Goal: Obtain resource: Obtain resource

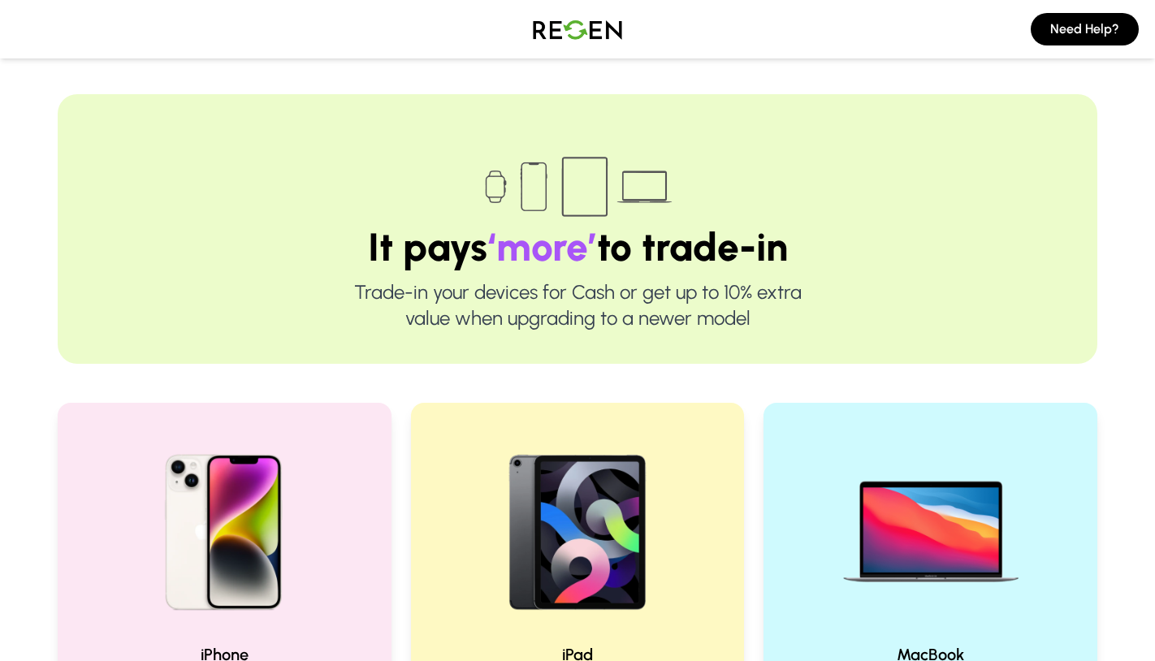
scroll to position [457, 0]
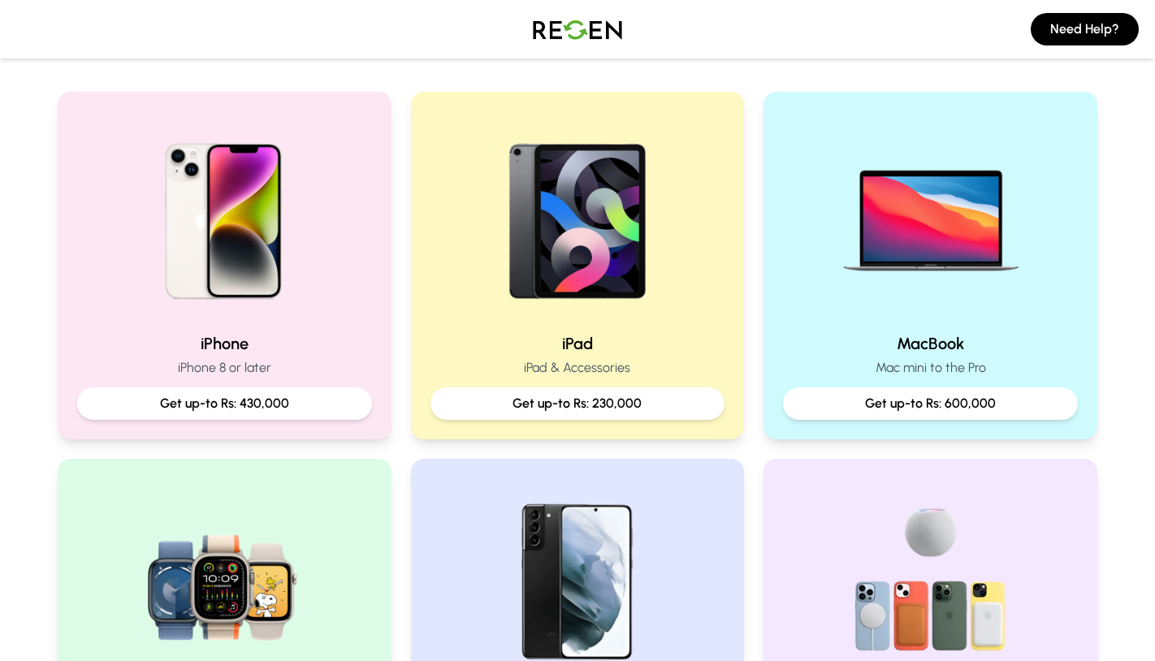
scroll to position [325, 0]
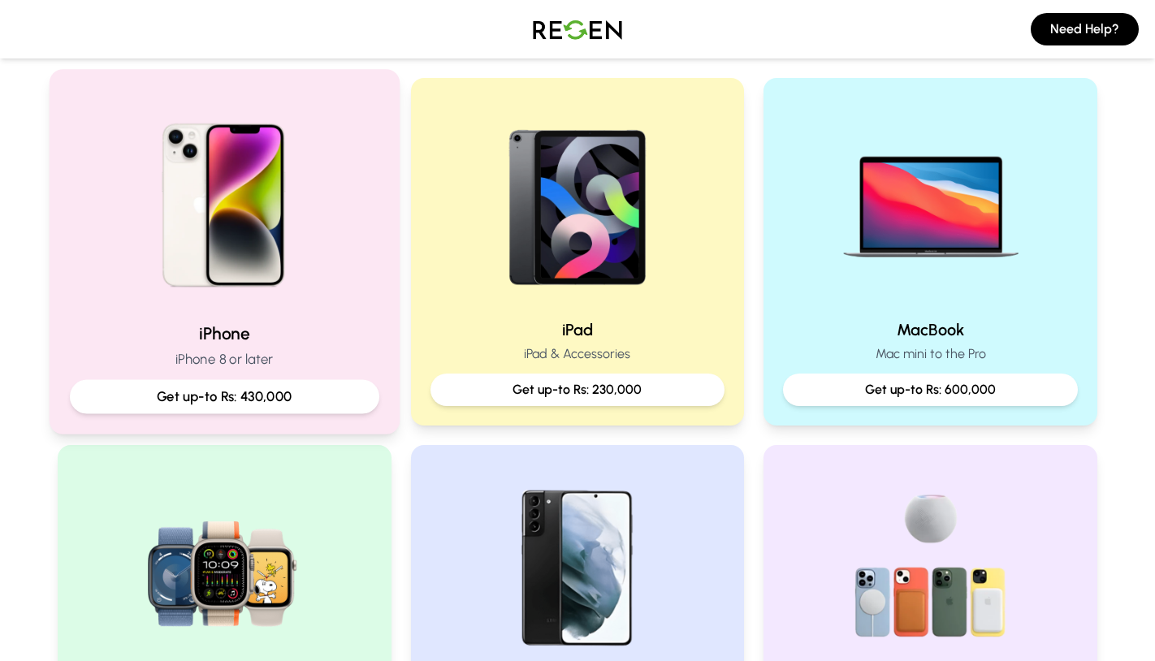
click at [240, 253] on img at bounding box center [224, 199] width 218 height 218
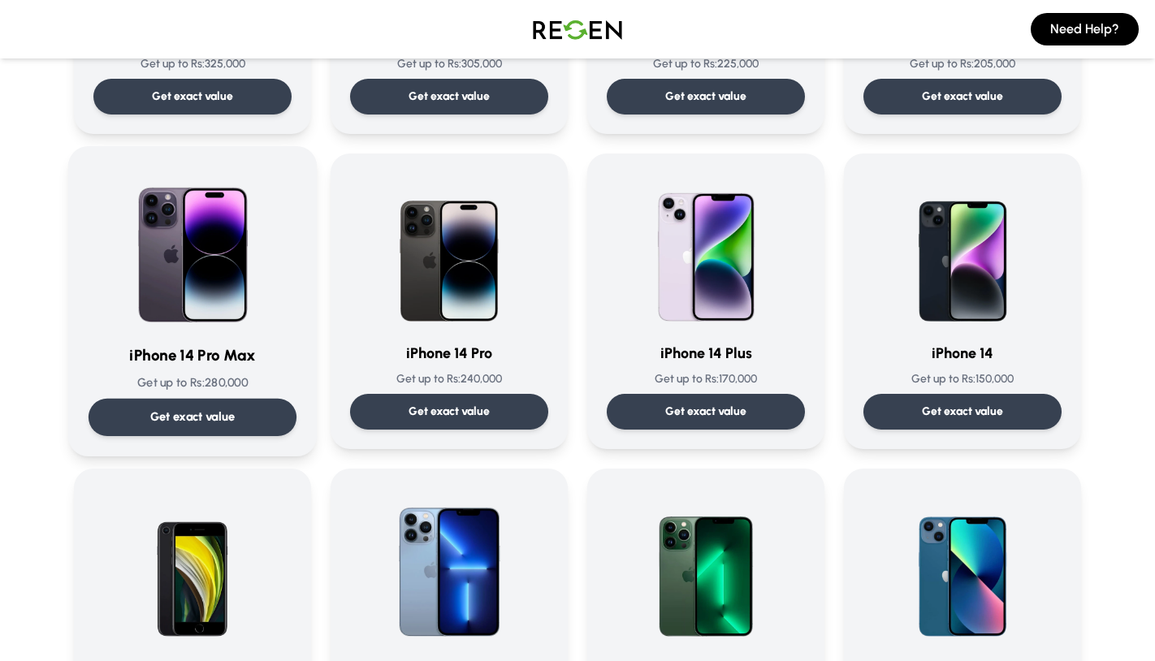
scroll to position [369, 0]
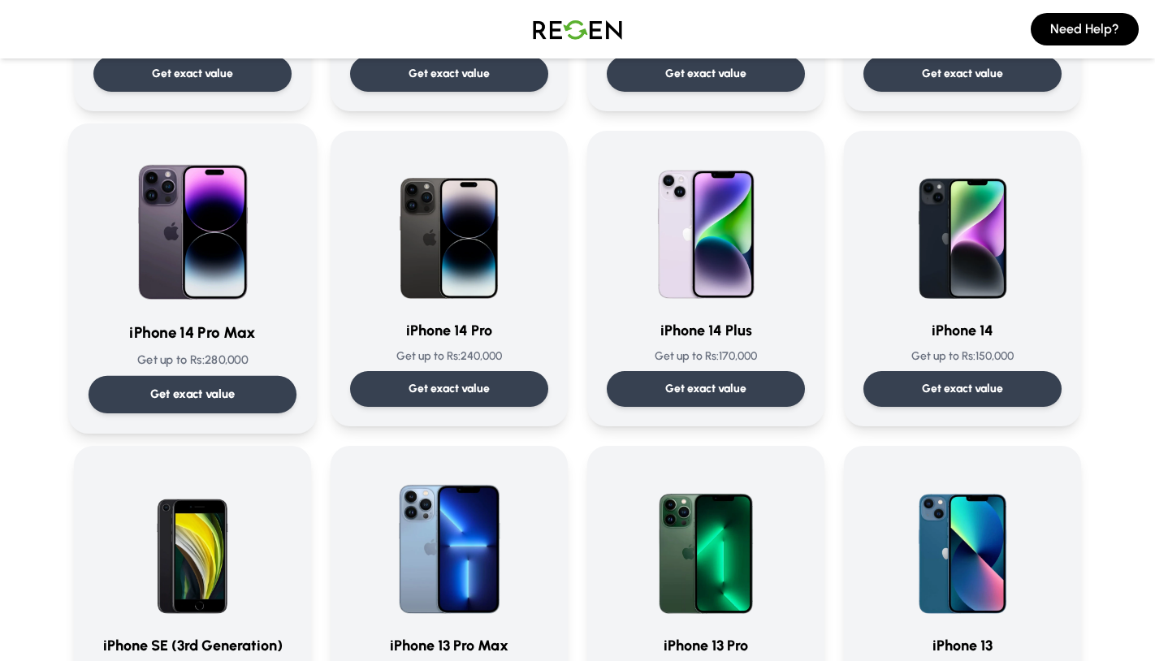
click at [217, 212] on img at bounding box center [192, 226] width 164 height 164
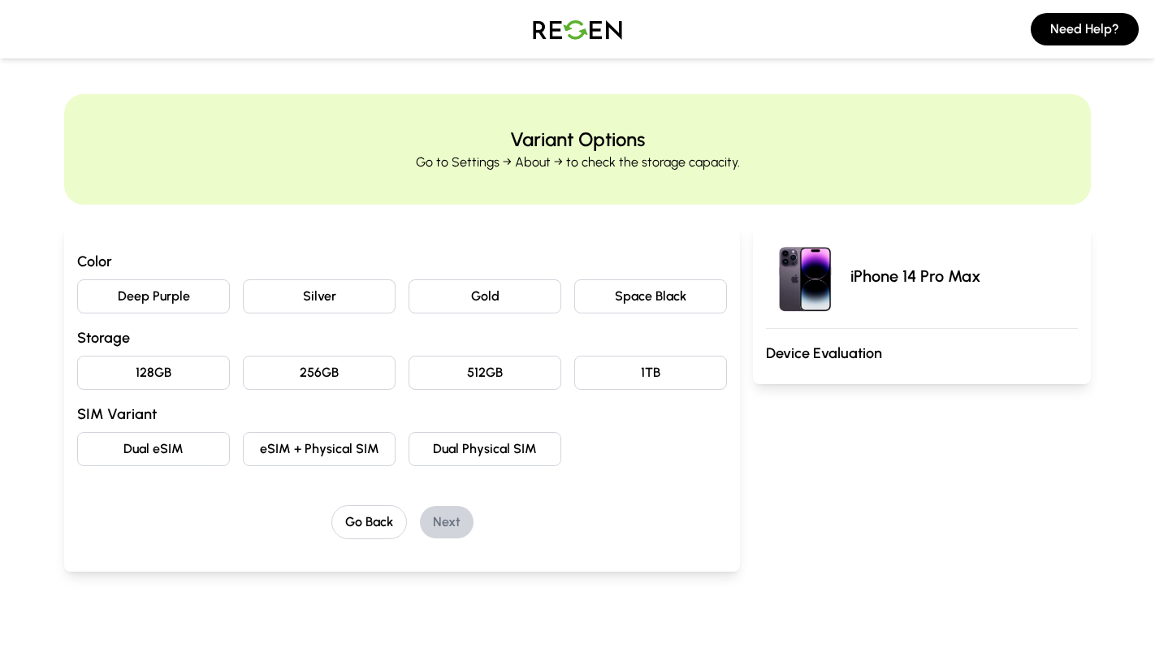
click at [188, 298] on button "Deep Purple" at bounding box center [153, 296] width 153 height 34
click at [266, 371] on button "256GB" at bounding box center [319, 373] width 153 height 34
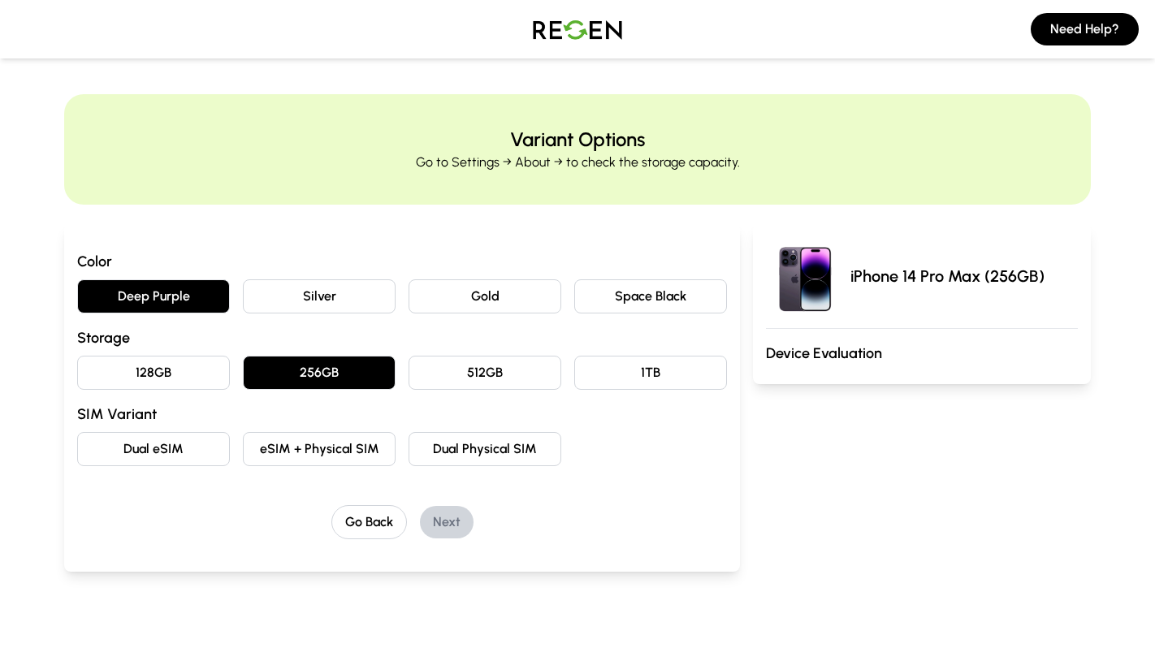
click at [146, 447] on button "Dual eSIM" at bounding box center [153, 449] width 153 height 34
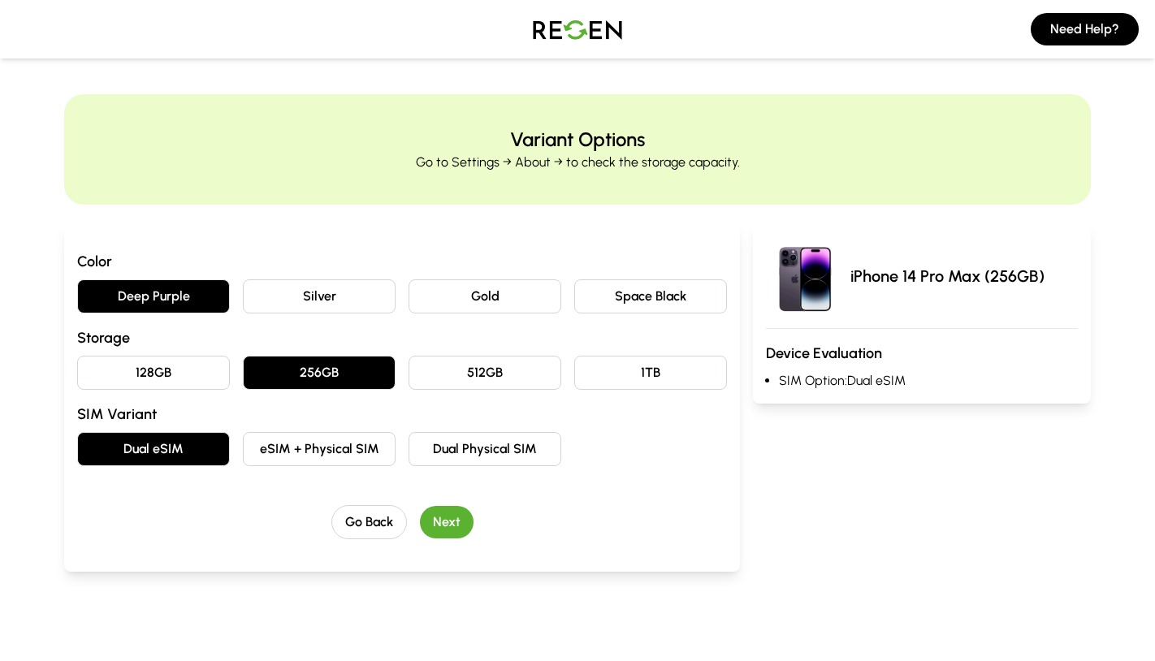
click at [445, 530] on button "Next" at bounding box center [447, 522] width 54 height 32
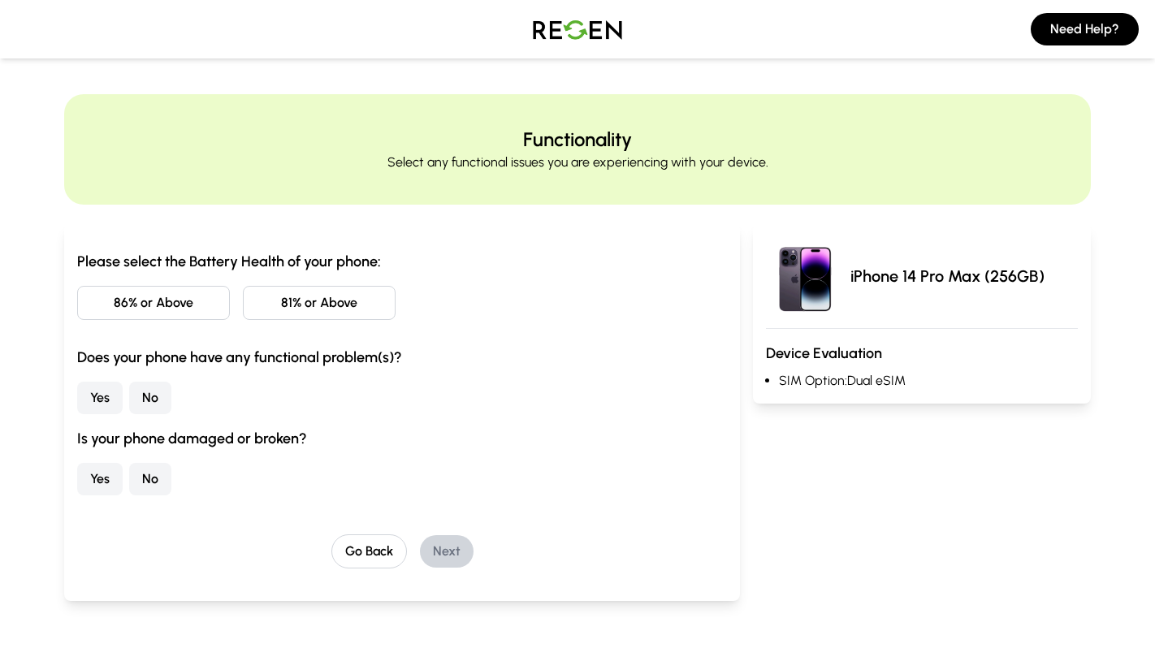
click at [291, 296] on button "81% or Above" at bounding box center [319, 303] width 153 height 34
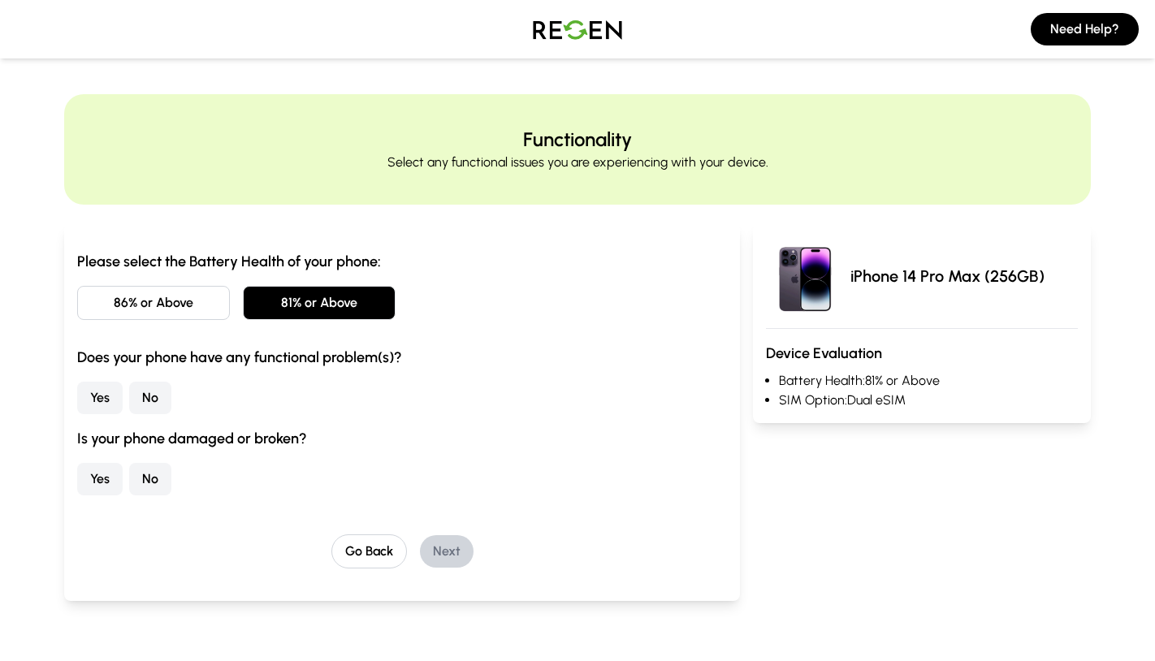
click at [149, 405] on button "No" at bounding box center [150, 398] width 42 height 32
click at [149, 481] on button "No" at bounding box center [150, 479] width 42 height 32
click at [447, 557] on button "Next" at bounding box center [447, 551] width 54 height 32
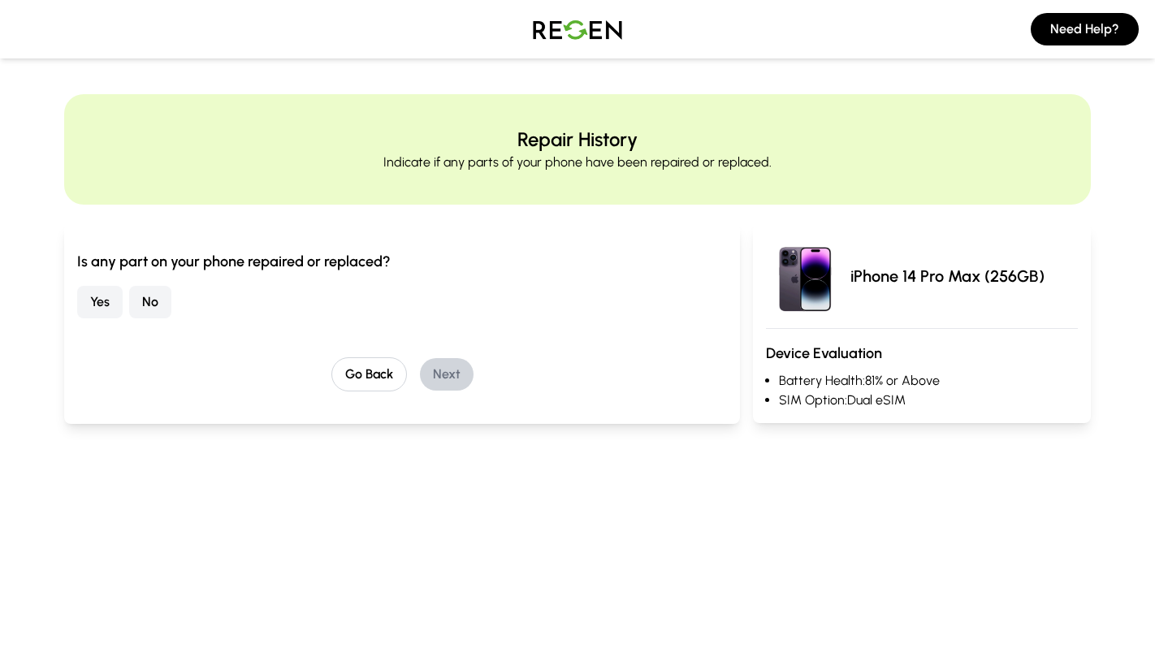
click at [137, 306] on button "No" at bounding box center [150, 302] width 42 height 32
click at [469, 389] on div "Go Back Next" at bounding box center [402, 374] width 650 height 34
click at [455, 378] on button "Next" at bounding box center [447, 374] width 54 height 32
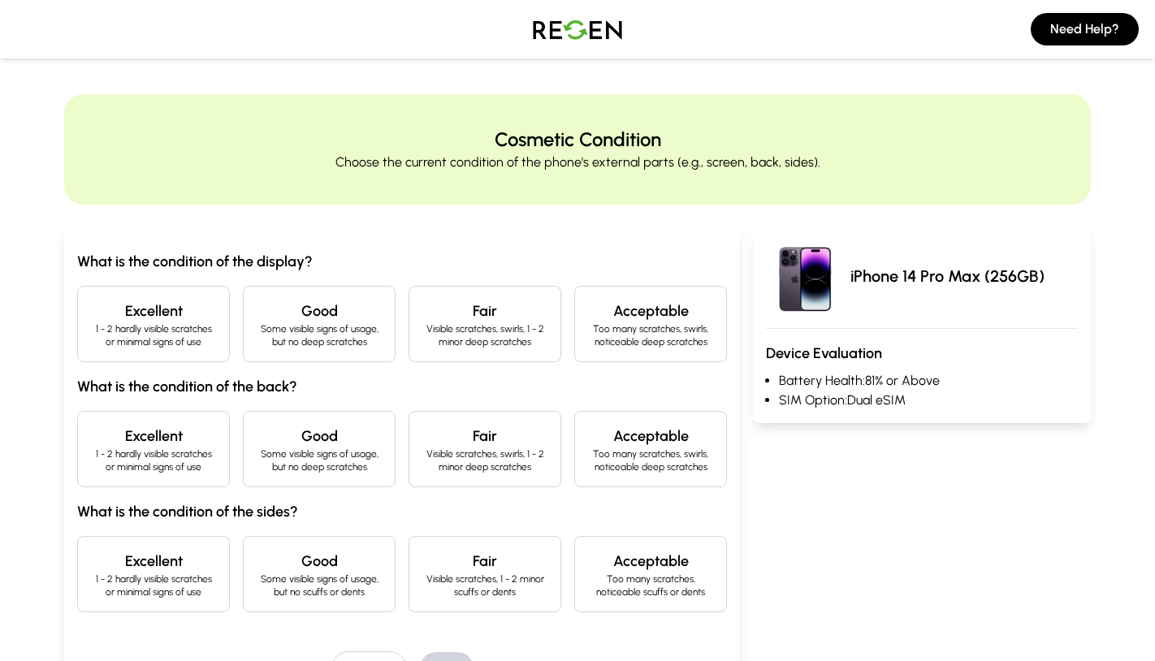
click at [108, 309] on h4 "Excellent" at bounding box center [153, 311] width 125 height 23
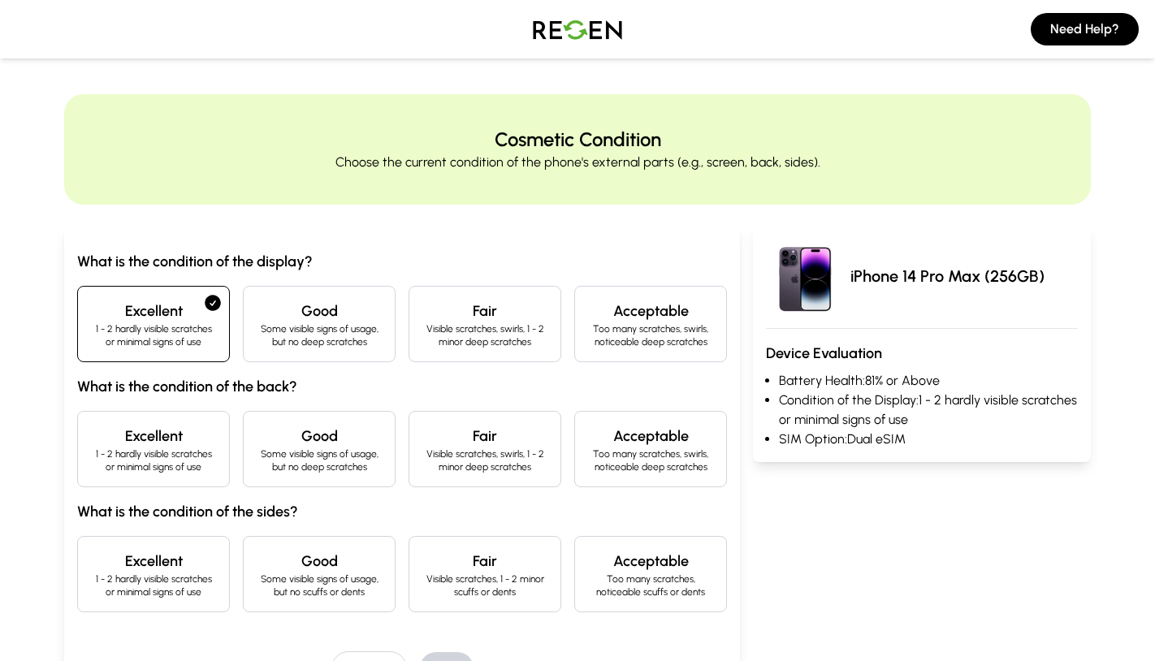
click at [149, 468] on p "1 - 2 hardly visible scratches or minimal signs of use" at bounding box center [153, 460] width 125 height 26
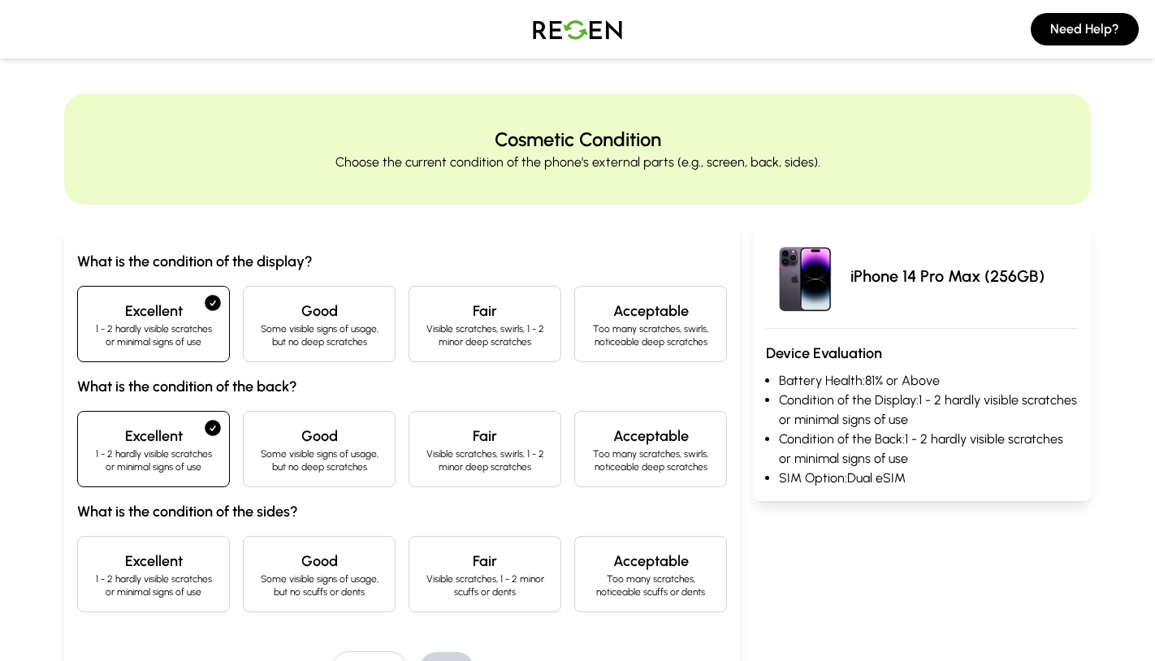
click at [154, 580] on p "1 - 2 hardly visible scratches or minimal signs of use" at bounding box center [153, 585] width 125 height 26
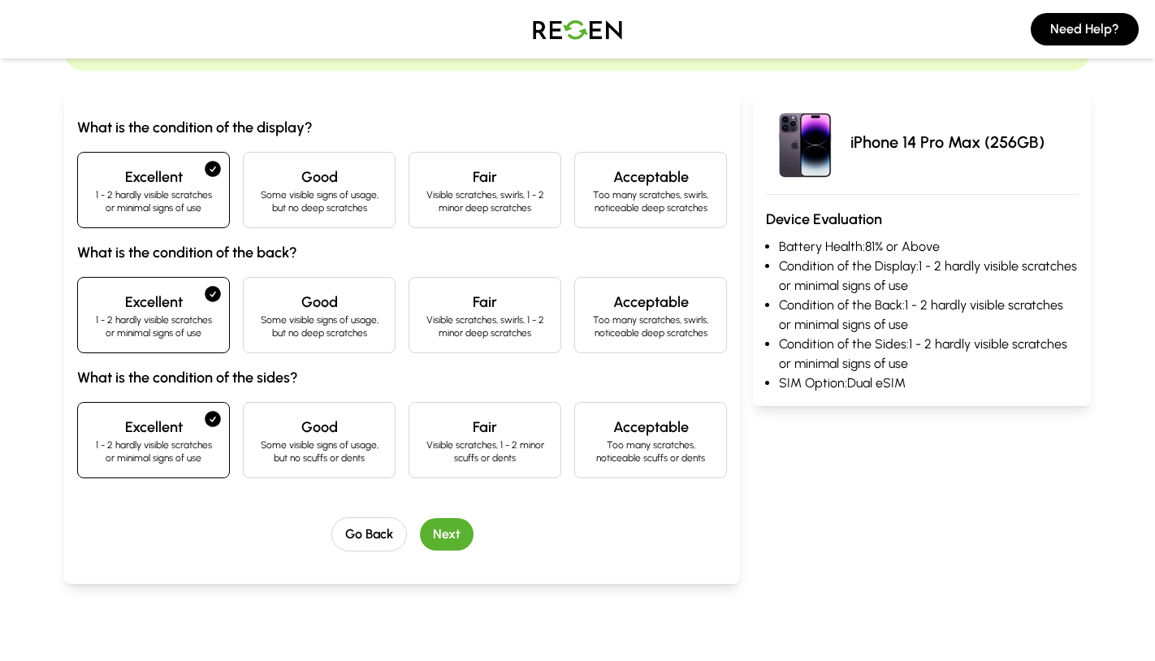
scroll to position [187, 0]
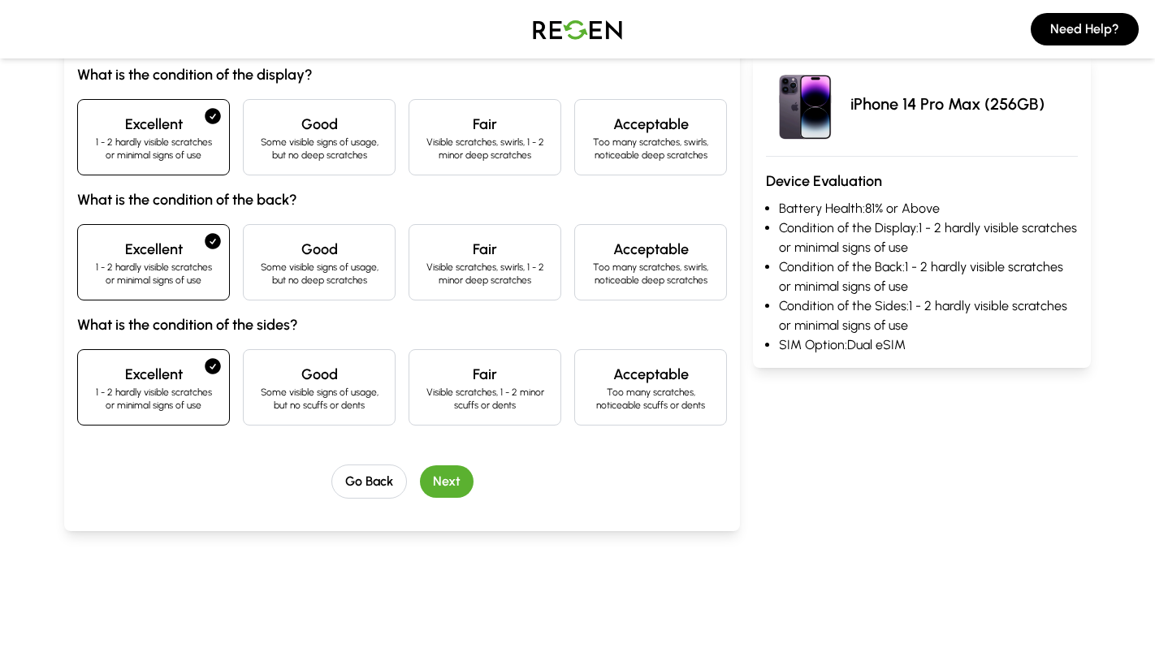
click at [455, 482] on button "Next" at bounding box center [447, 481] width 54 height 32
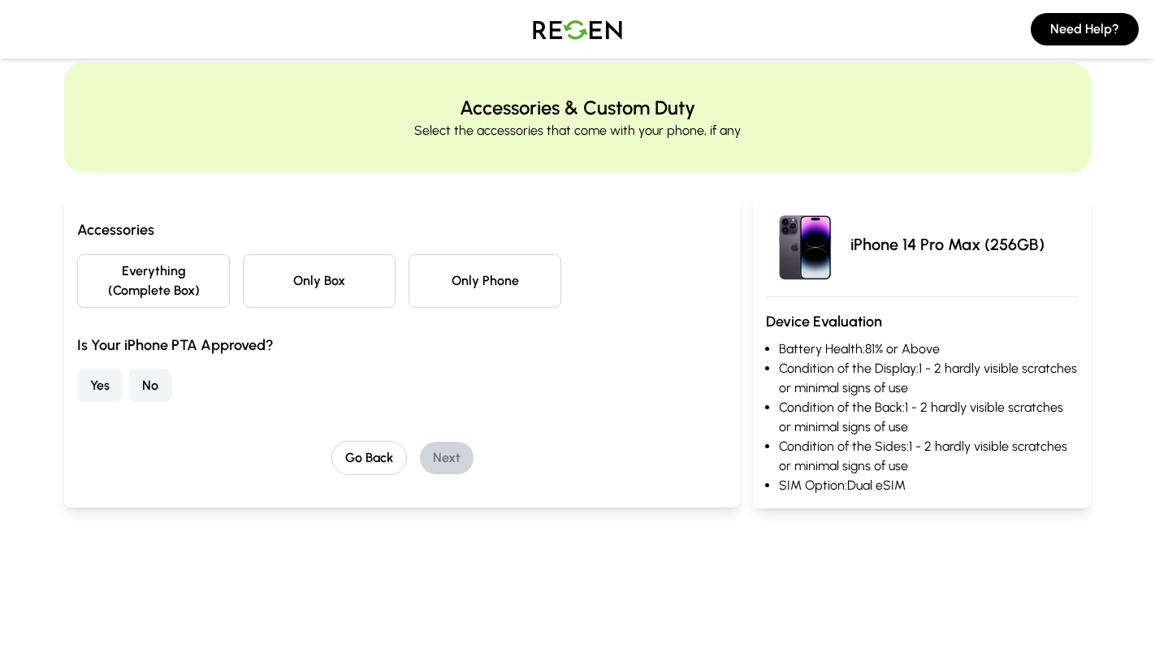
scroll to position [0, 0]
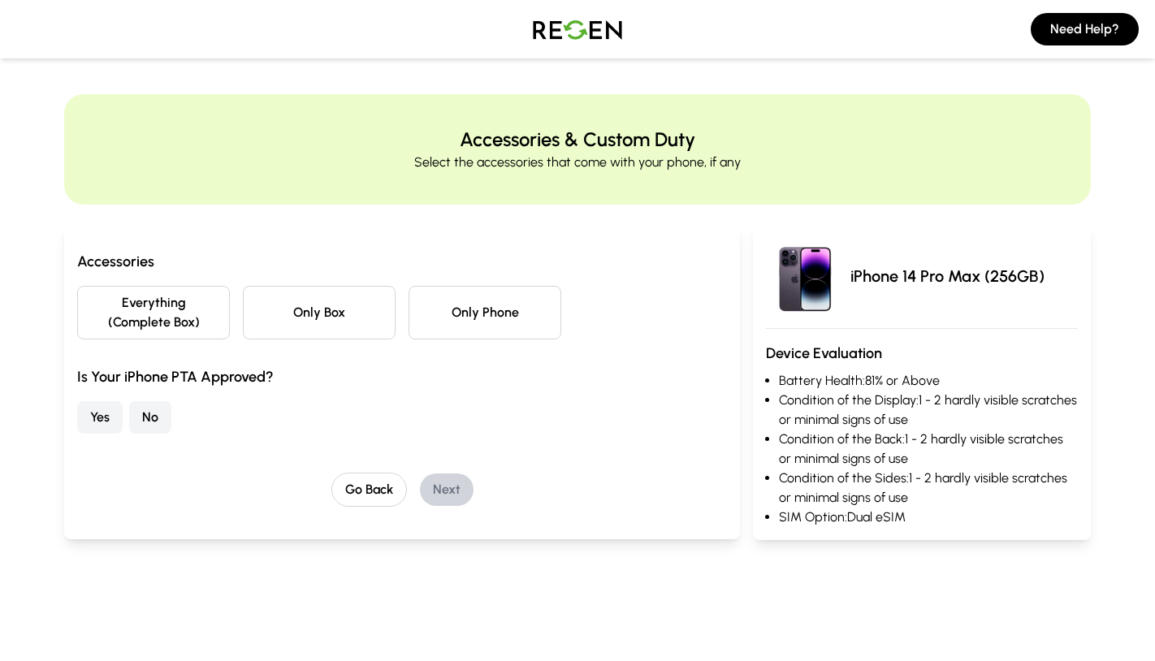
click at [136, 321] on button "Everything (Complete Box)" at bounding box center [153, 313] width 153 height 54
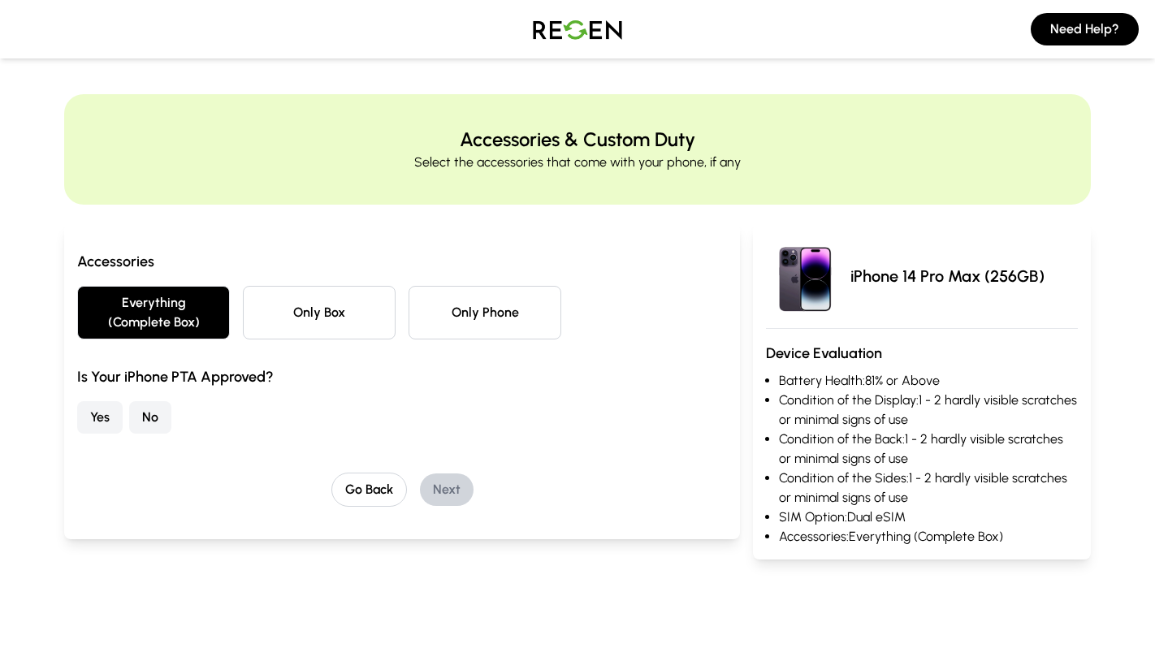
click at [94, 411] on button "Yes" at bounding box center [99, 417] width 45 height 32
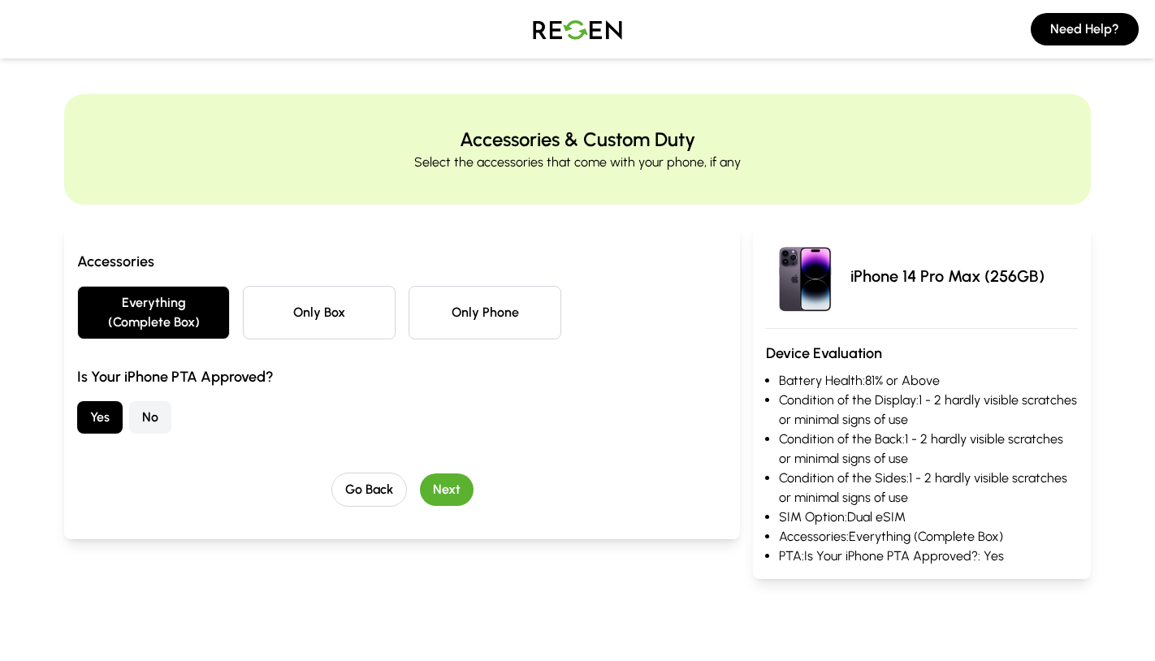
click at [469, 512] on div "Accessories Everything (Complete Box) Only Box Only Phone Is Your iPhone PTA Ap…" at bounding box center [402, 381] width 676 height 315
click at [439, 486] on button "Next" at bounding box center [447, 489] width 54 height 32
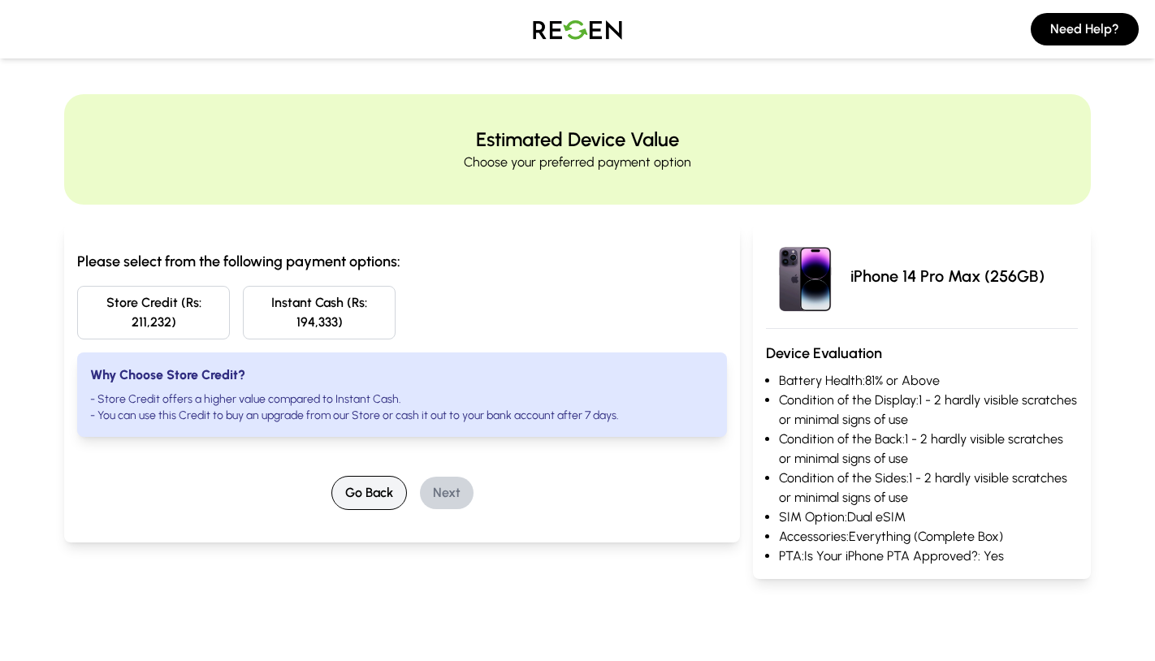
click at [386, 489] on button "Go Back" at bounding box center [369, 493] width 76 height 34
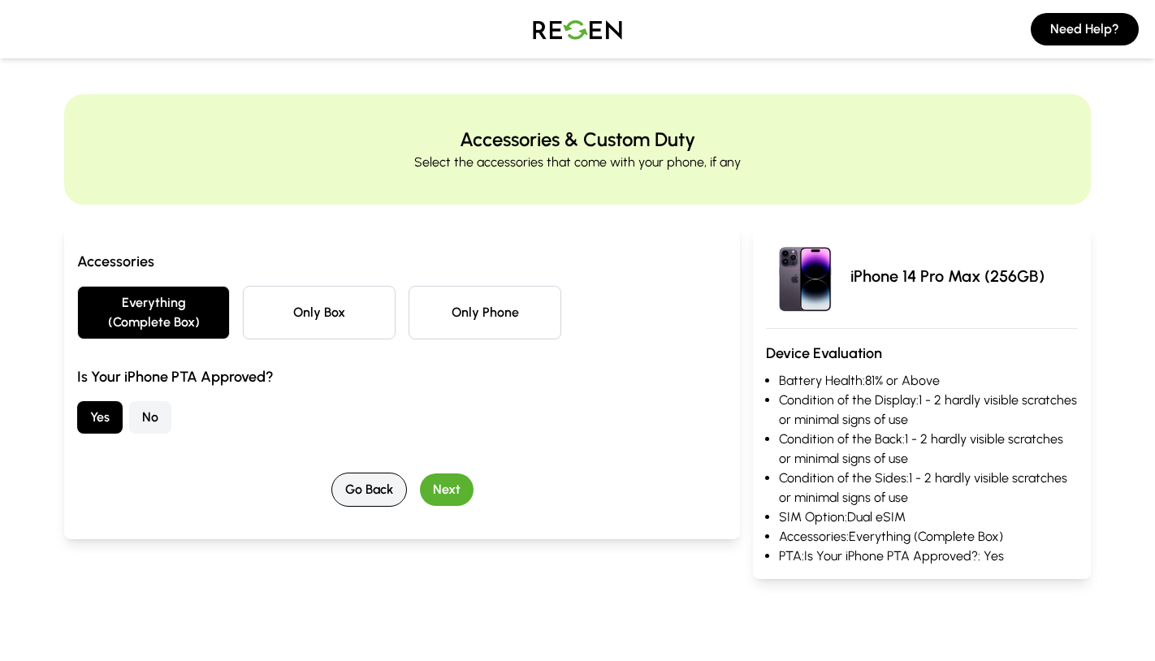
click at [386, 489] on button "Go Back" at bounding box center [369, 490] width 76 height 34
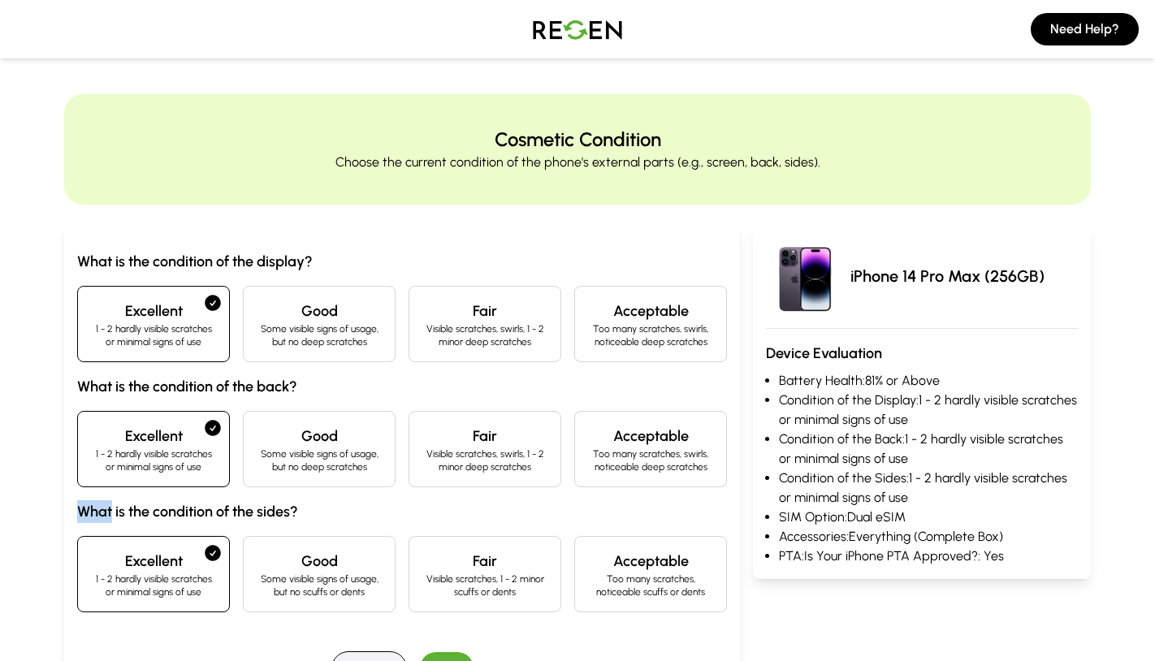
click at [386, 489] on div "What is the condition of the display? Excellent 1 - 2 hardly visible scratches …" at bounding box center [402, 431] width 650 height 362
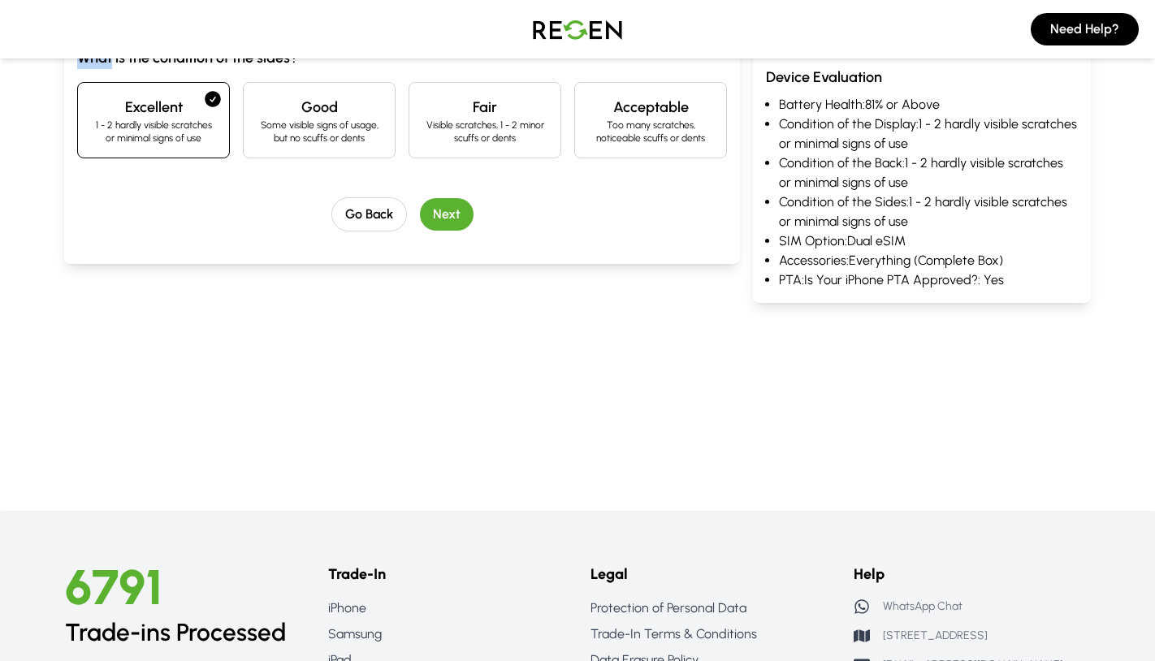
scroll to position [451, 0]
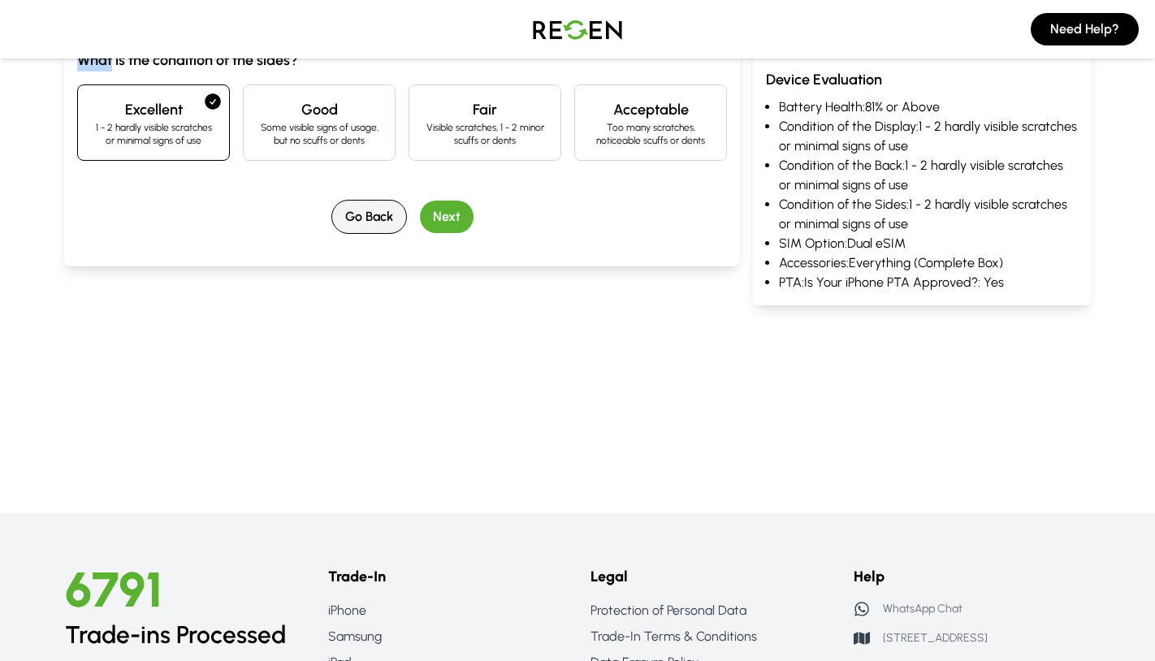
click at [370, 218] on button "Go Back" at bounding box center [369, 217] width 76 height 34
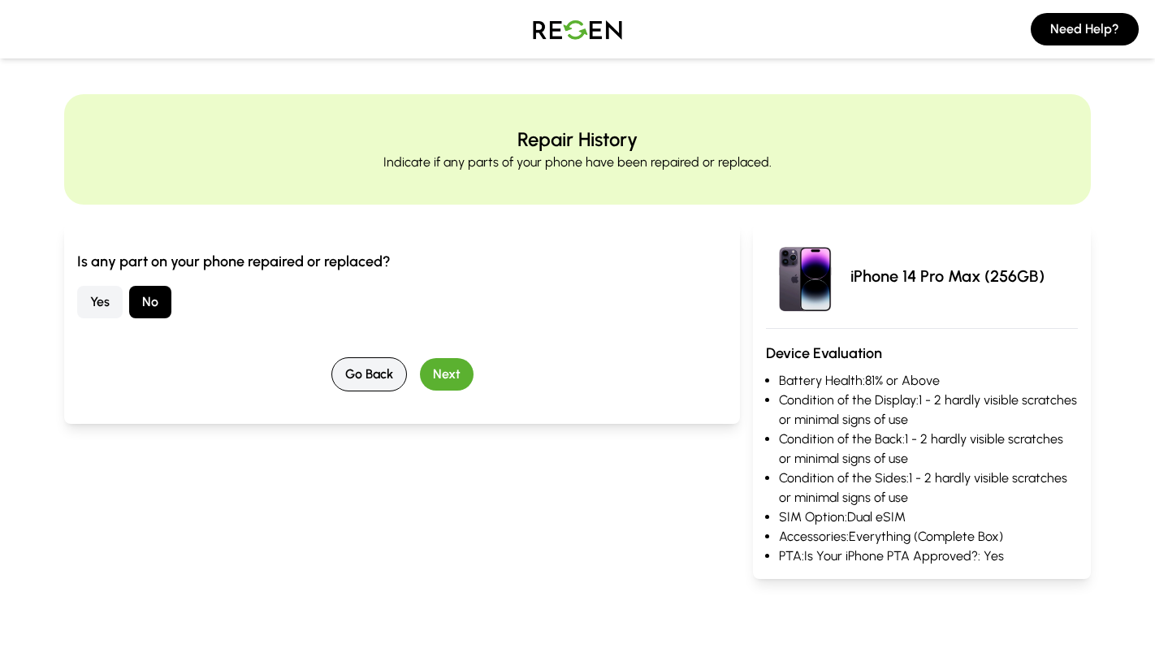
click at [371, 368] on button "Go Back" at bounding box center [369, 374] width 76 height 34
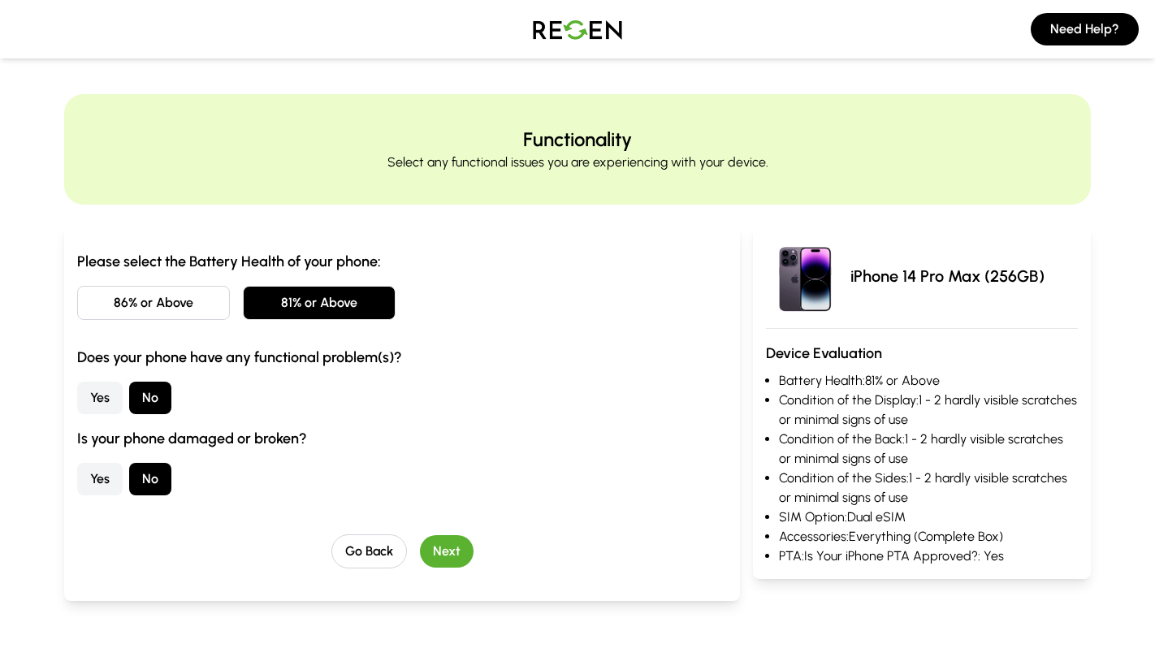
click at [373, 533] on div "Please select the Battery Health of your phone: 86% or Above 81% or Above Does …" at bounding box center [402, 409] width 650 height 318
click at [375, 563] on button "Go Back" at bounding box center [369, 551] width 76 height 34
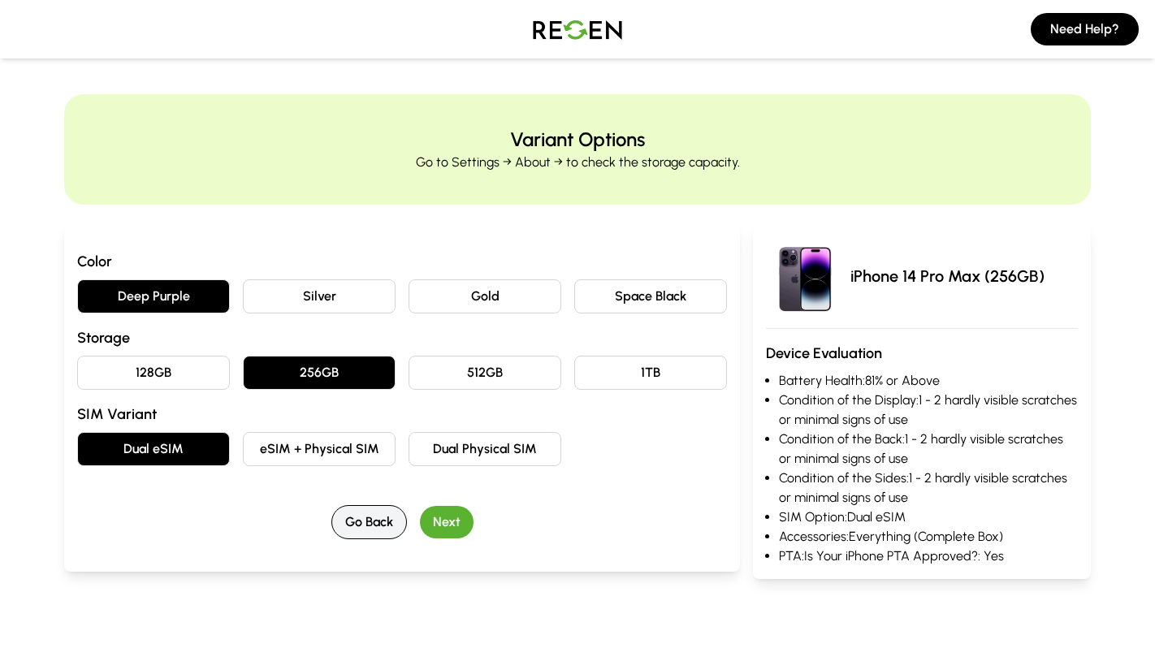
click at [365, 525] on button "Go Back" at bounding box center [369, 522] width 76 height 34
